Goal: Task Accomplishment & Management: Complete application form

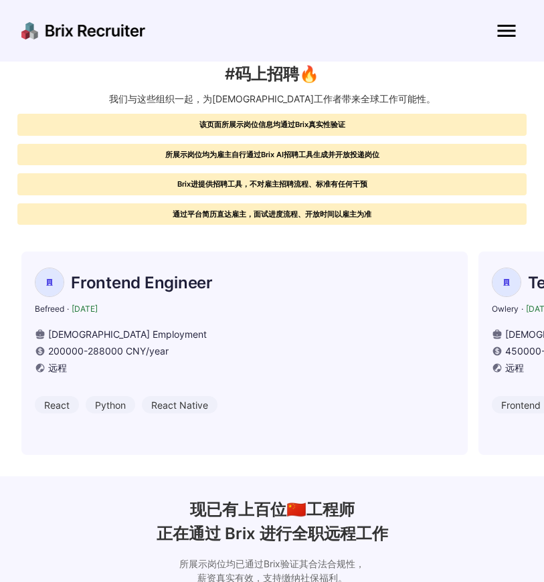
scroll to position [516, 0]
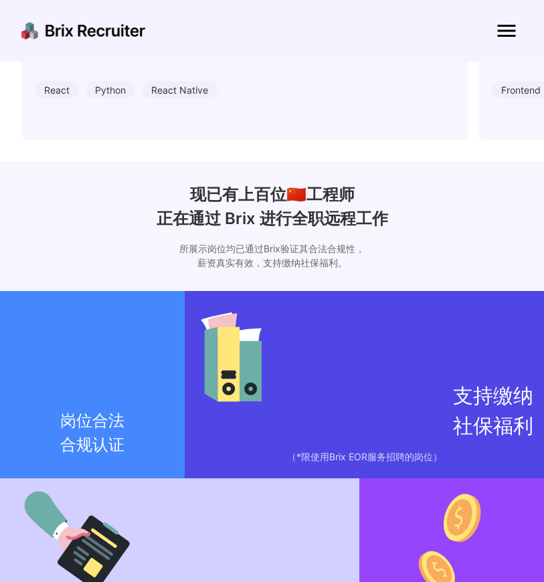
click at [509, 25] on img at bounding box center [507, 31] width 32 height 32
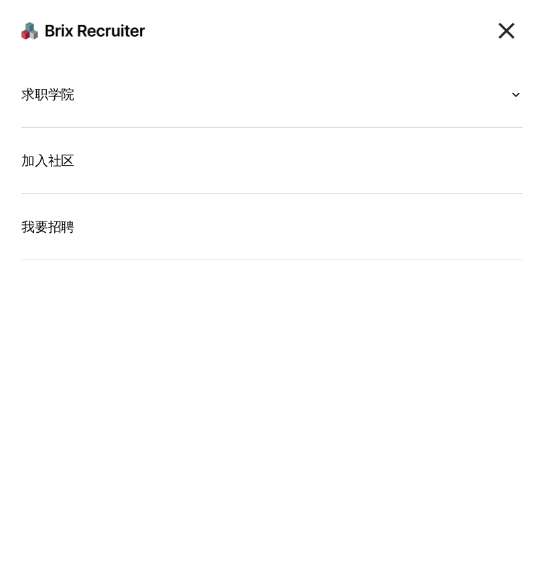
scroll to position [0, 0]
click at [509, 25] on img at bounding box center [507, 31] width 32 height 32
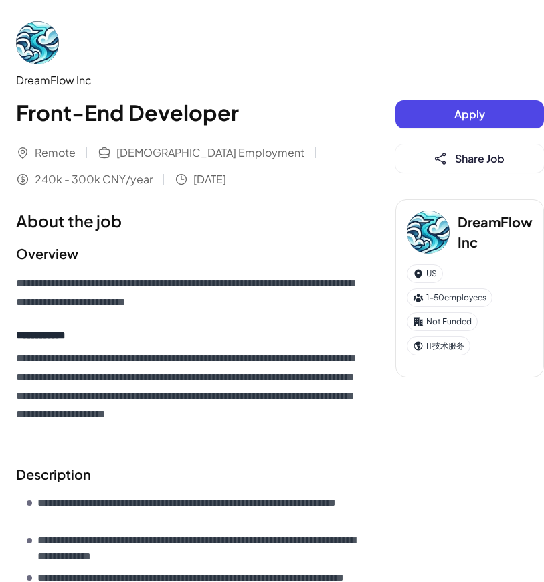
click at [434, 114] on button "Apply" at bounding box center [470, 114] width 149 height 28
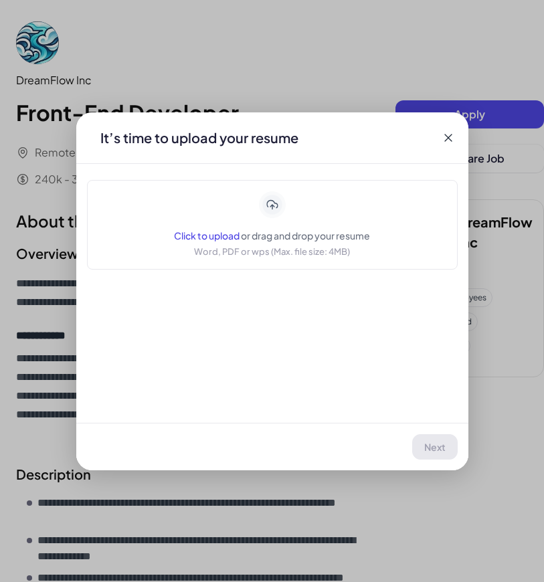
click at [200, 238] on span "Click to upload" at bounding box center [207, 236] width 66 height 12
click at [450, 141] on icon at bounding box center [448, 137] width 13 height 13
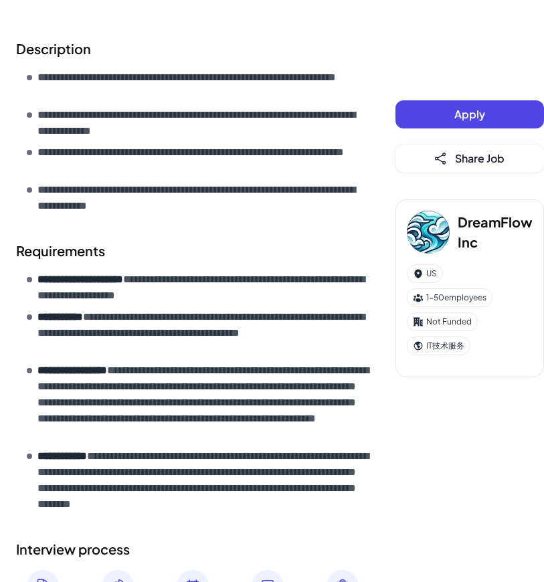
scroll to position [566, 0]
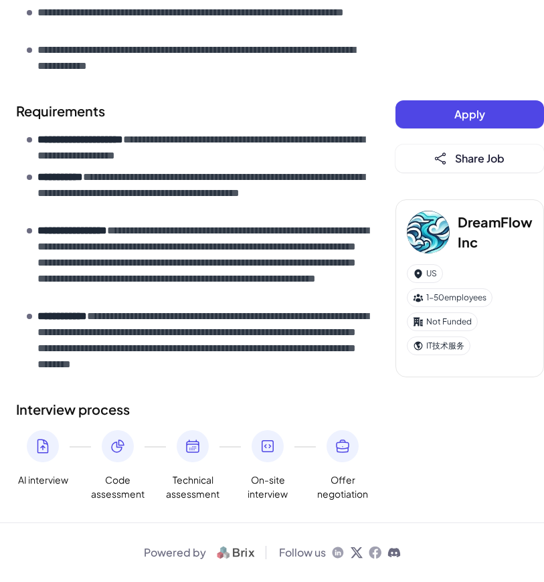
click at [457, 112] on span "Apply" at bounding box center [470, 114] width 31 height 14
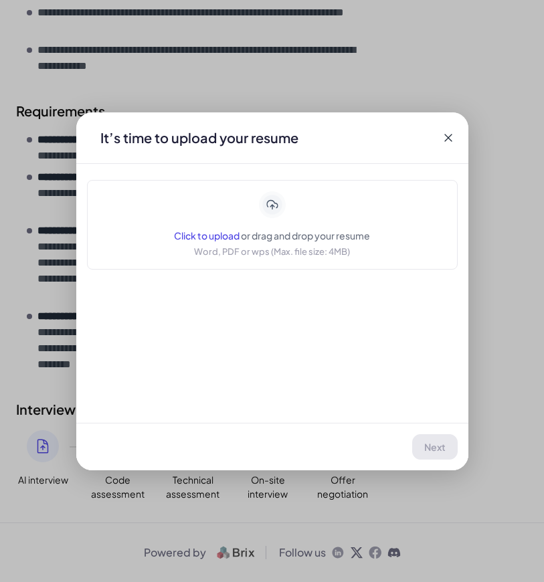
click at [198, 236] on span "Click to upload" at bounding box center [207, 236] width 66 height 12
